Goal: Find specific page/section: Find specific page/section

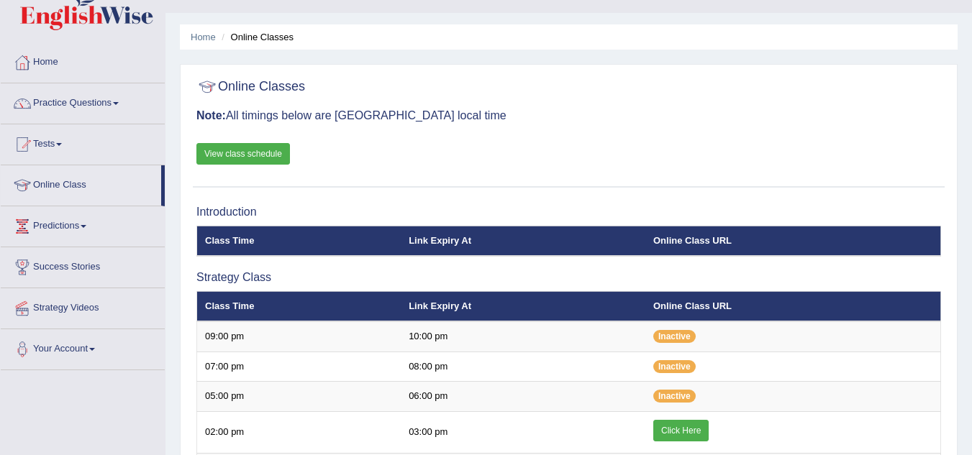
scroll to position [58, 0]
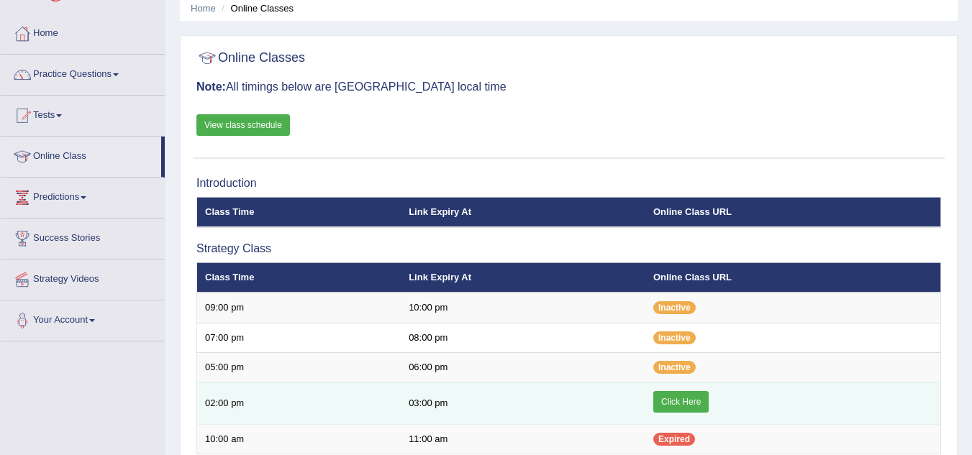
click at [694, 404] on link "Click Here" at bounding box center [680, 402] width 55 height 22
click at [676, 398] on link "Click Here" at bounding box center [680, 402] width 55 height 22
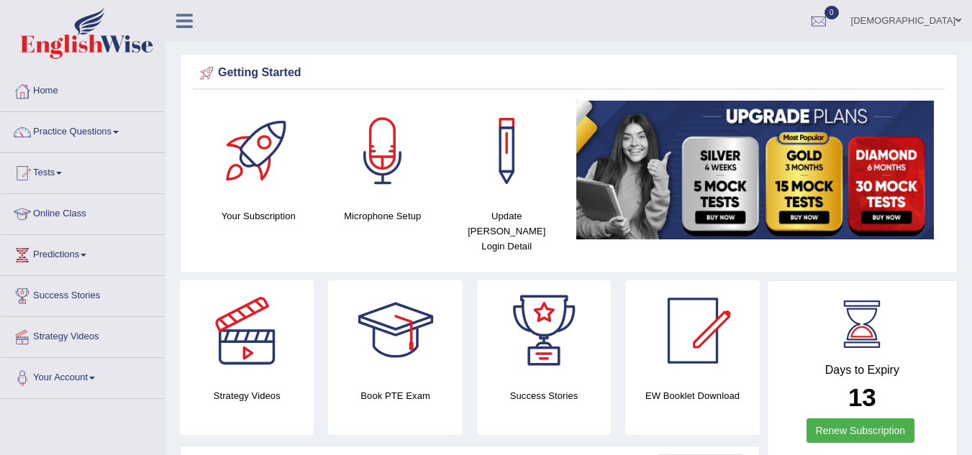
click at [88, 210] on link "Online Class" at bounding box center [83, 212] width 164 height 36
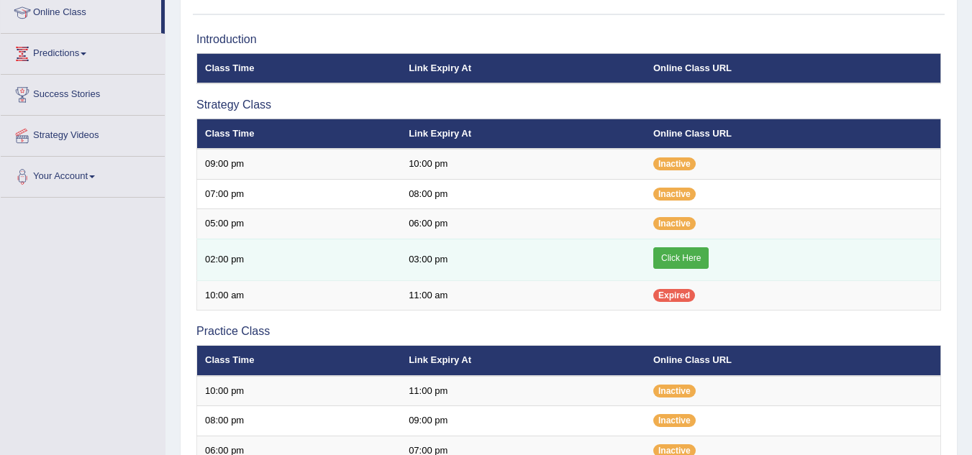
click at [677, 256] on link "Click Here" at bounding box center [680, 258] width 55 height 22
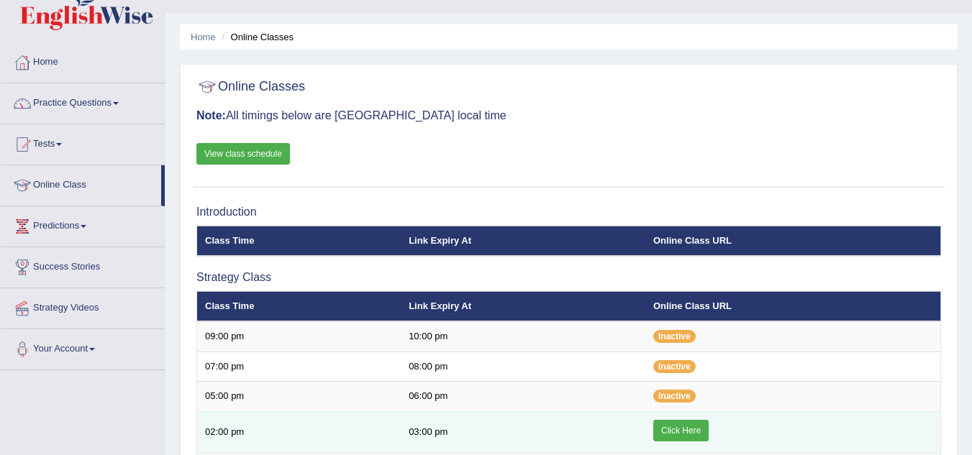
scroll to position [86, 0]
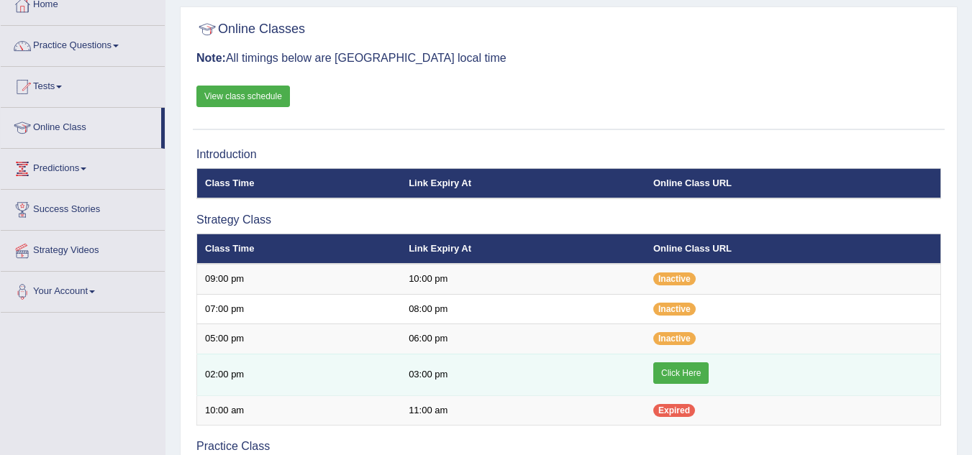
click at [675, 372] on link "Click Here" at bounding box center [680, 373] width 55 height 22
